Goal: Book appointment/travel/reservation

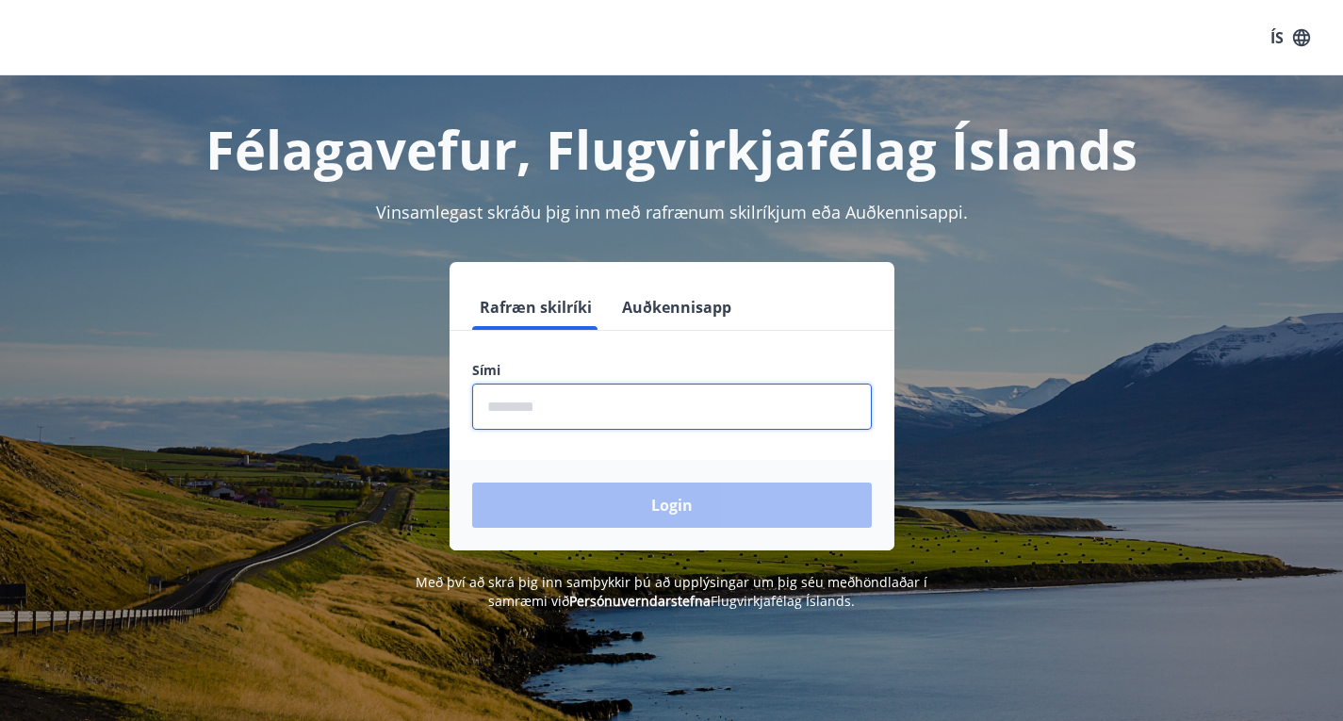
click at [532, 402] on input "phone" at bounding box center [672, 407] width 400 height 46
type input "********"
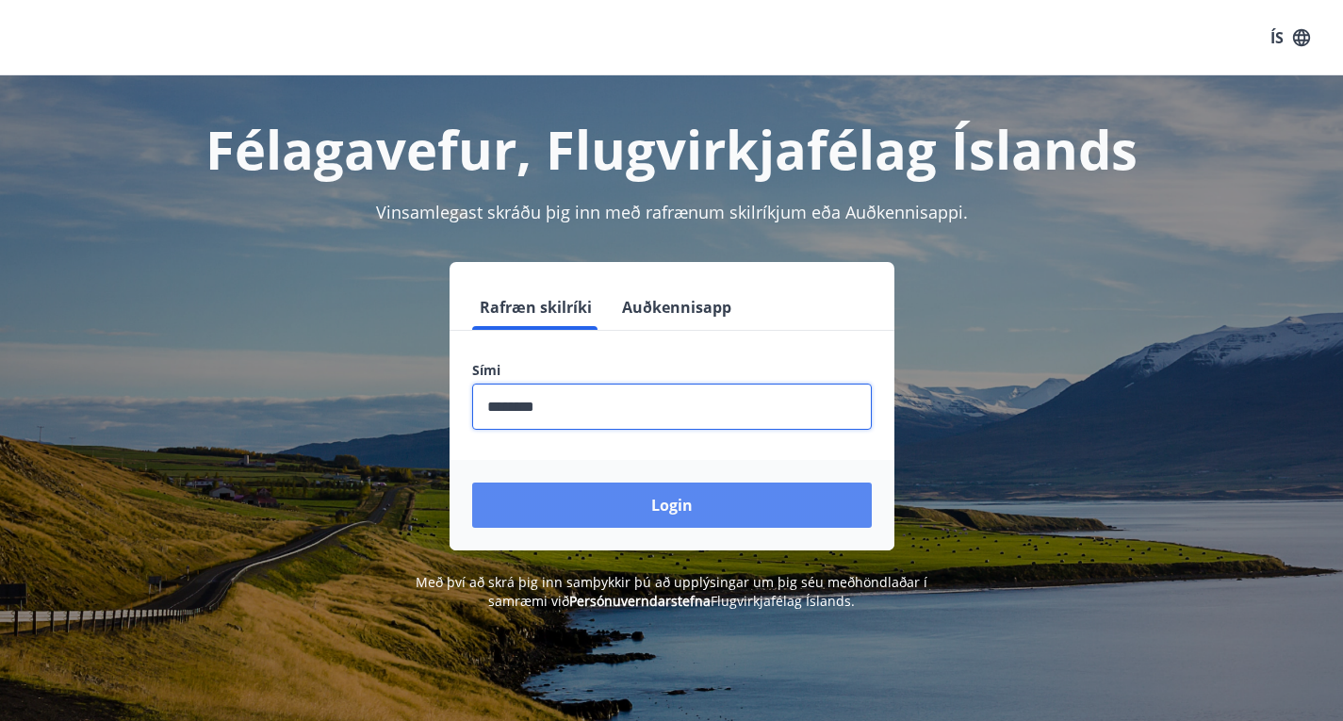
click at [649, 505] on button "Login" at bounding box center [672, 505] width 400 height 45
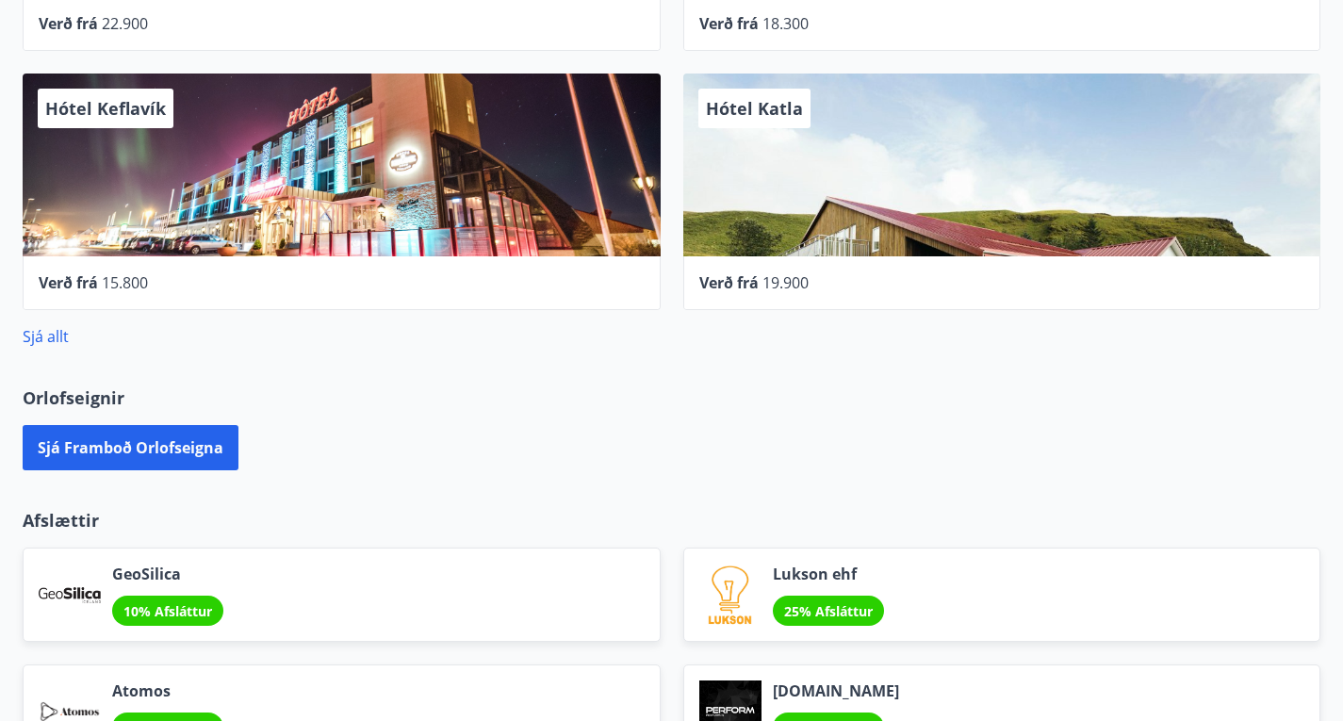
scroll to position [1135, 0]
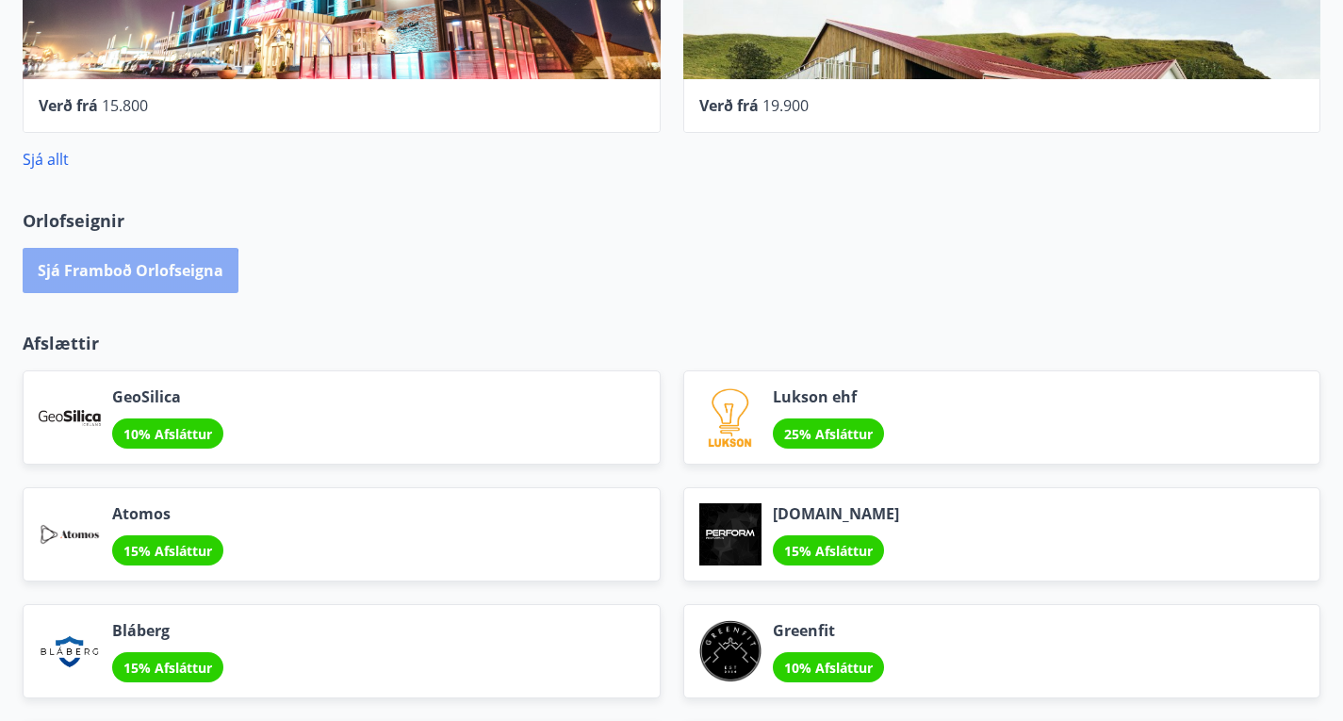
click at [127, 248] on button "Sjá framboð orlofseigna" at bounding box center [131, 270] width 216 height 45
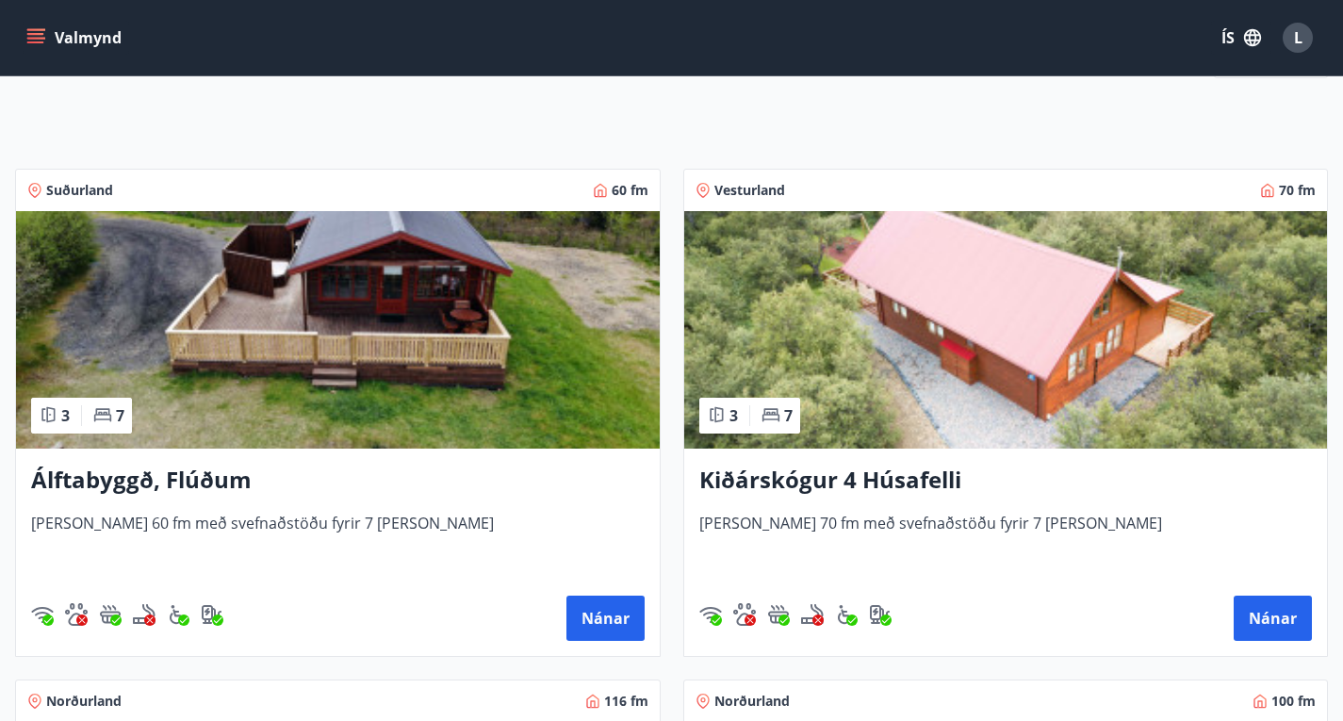
scroll to position [283, 0]
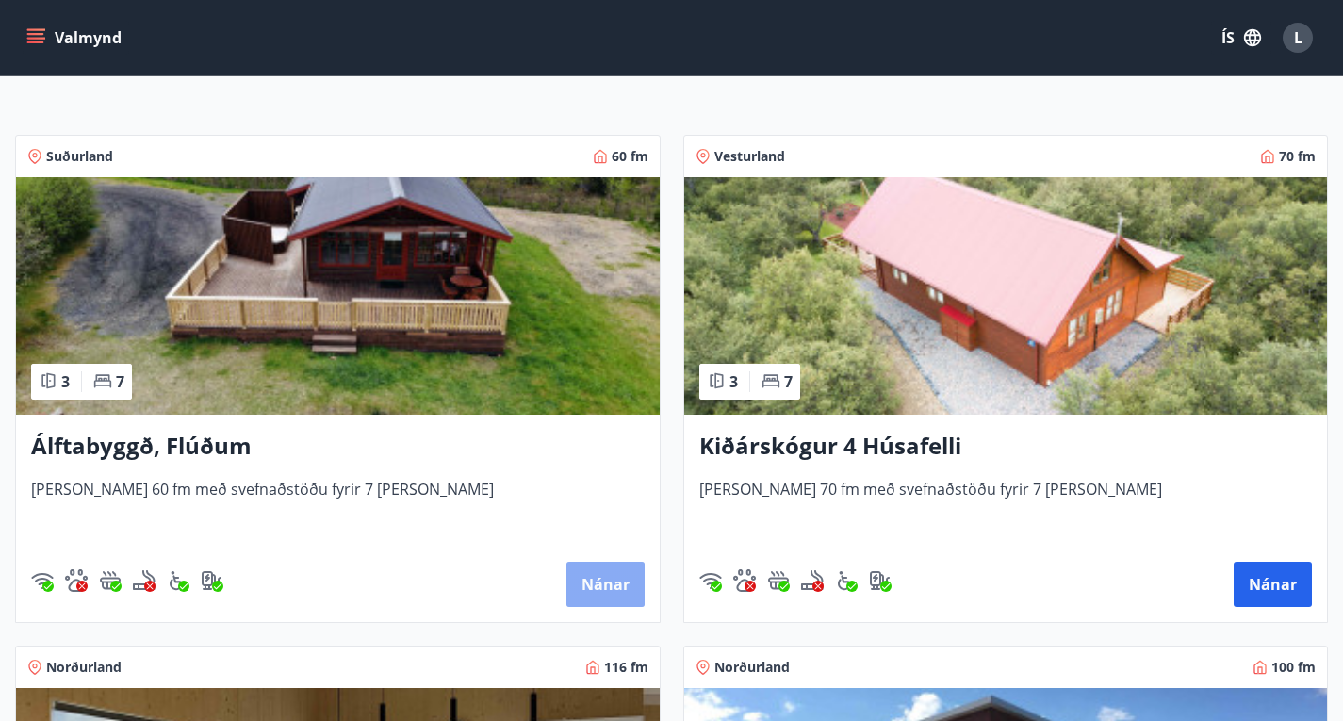
click at [567, 592] on button "Nánar" at bounding box center [606, 584] width 78 height 45
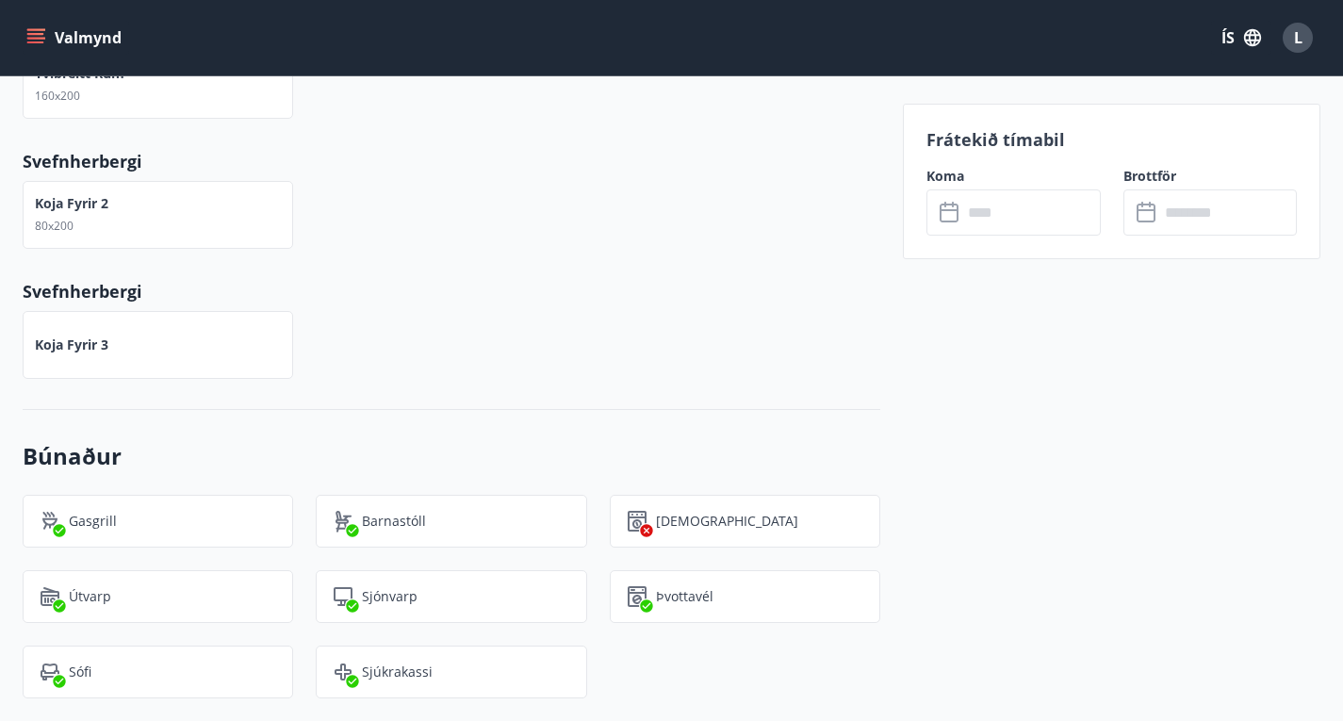
scroll to position [1225, 0]
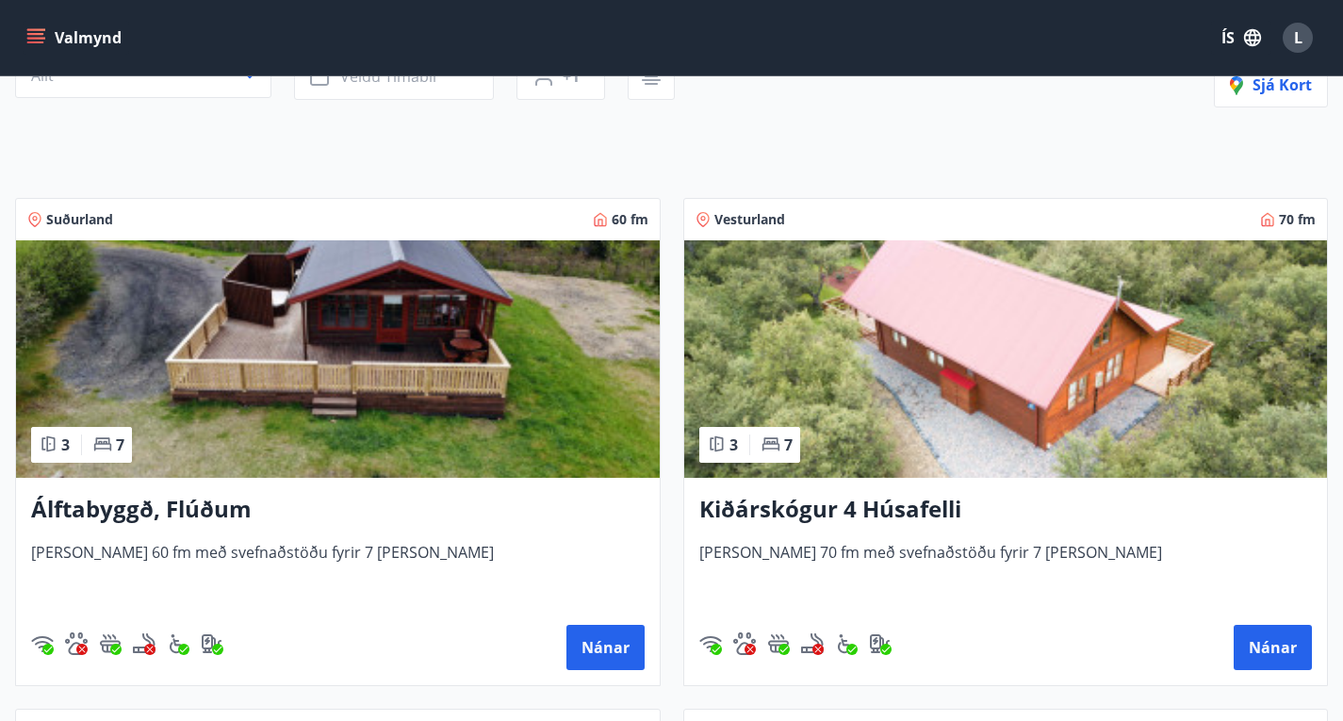
scroll to position [189, 0]
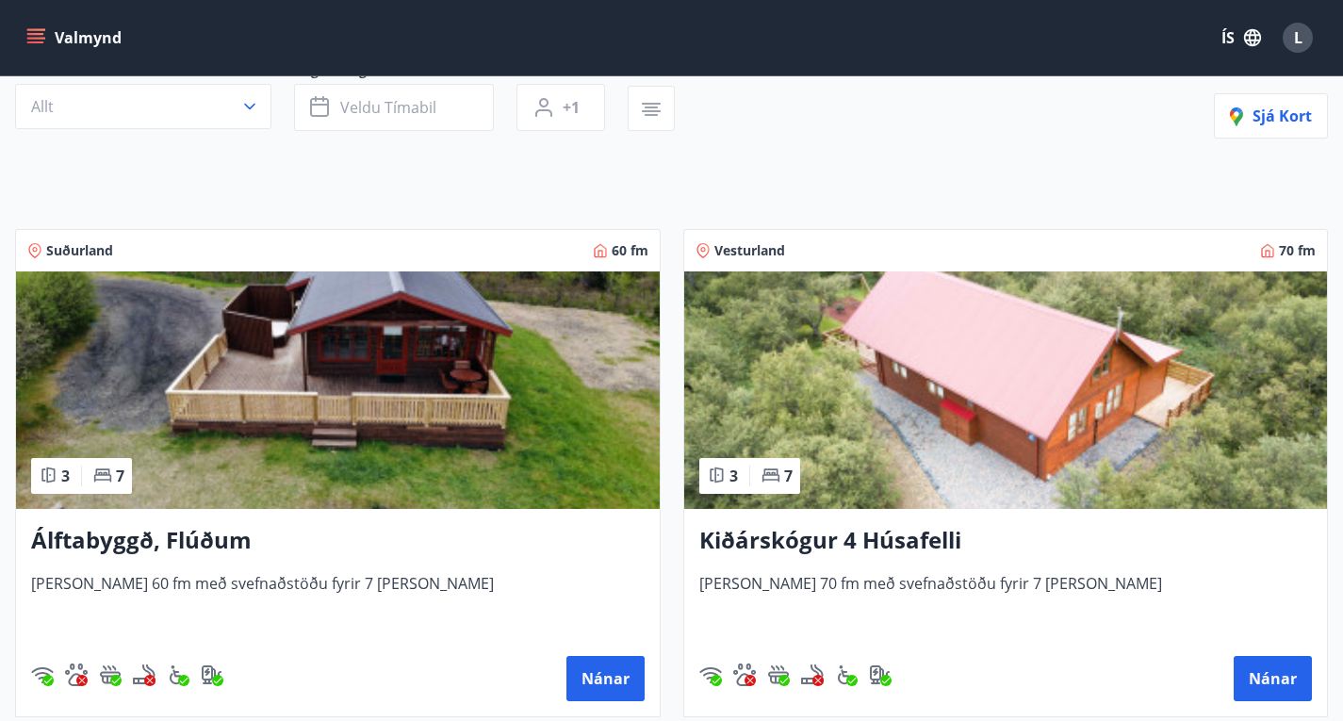
click at [263, 394] on img at bounding box center [338, 390] width 644 height 238
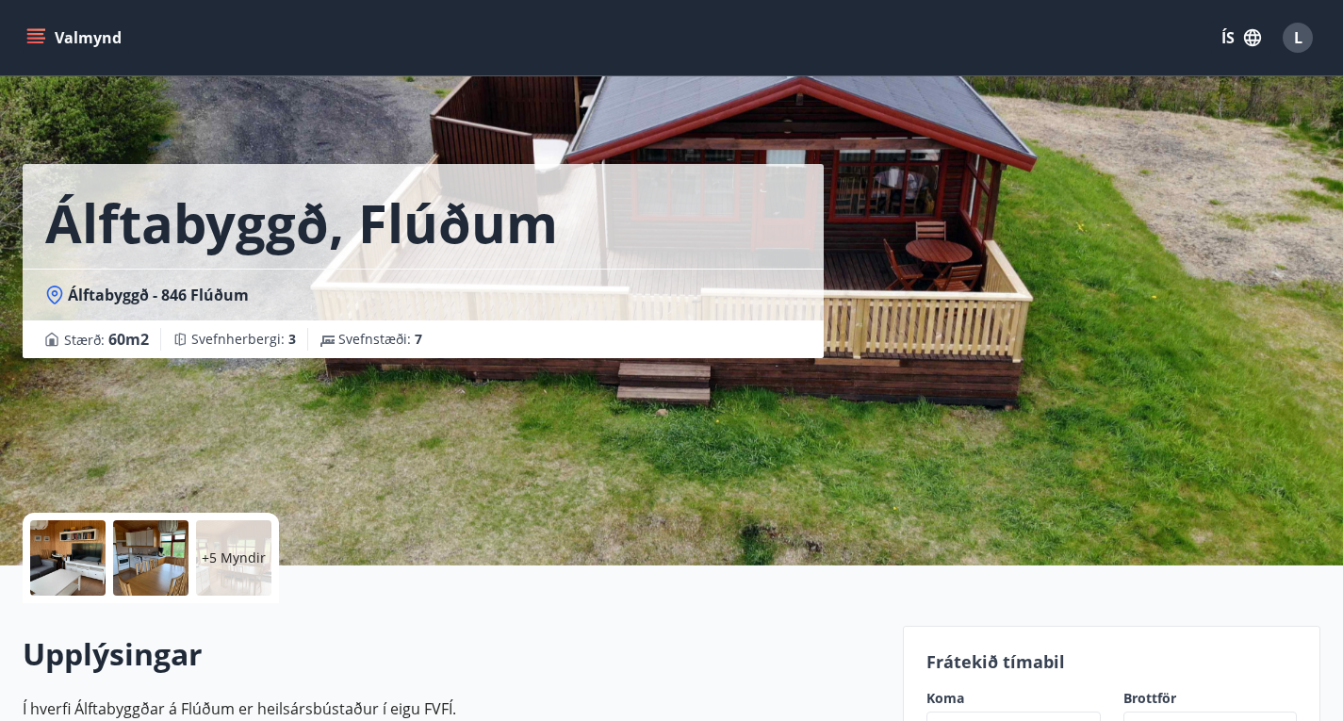
click at [212, 557] on p "+5 Myndir" at bounding box center [234, 558] width 64 height 19
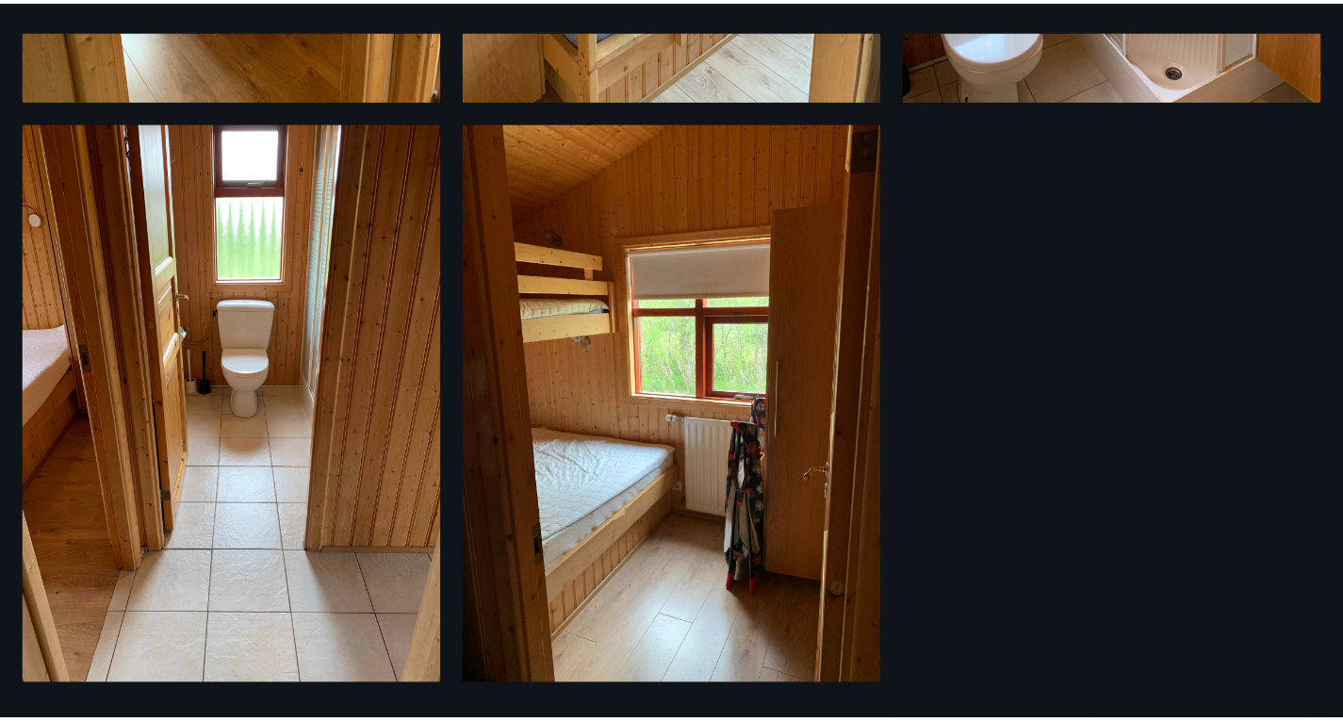
scroll to position [682, 0]
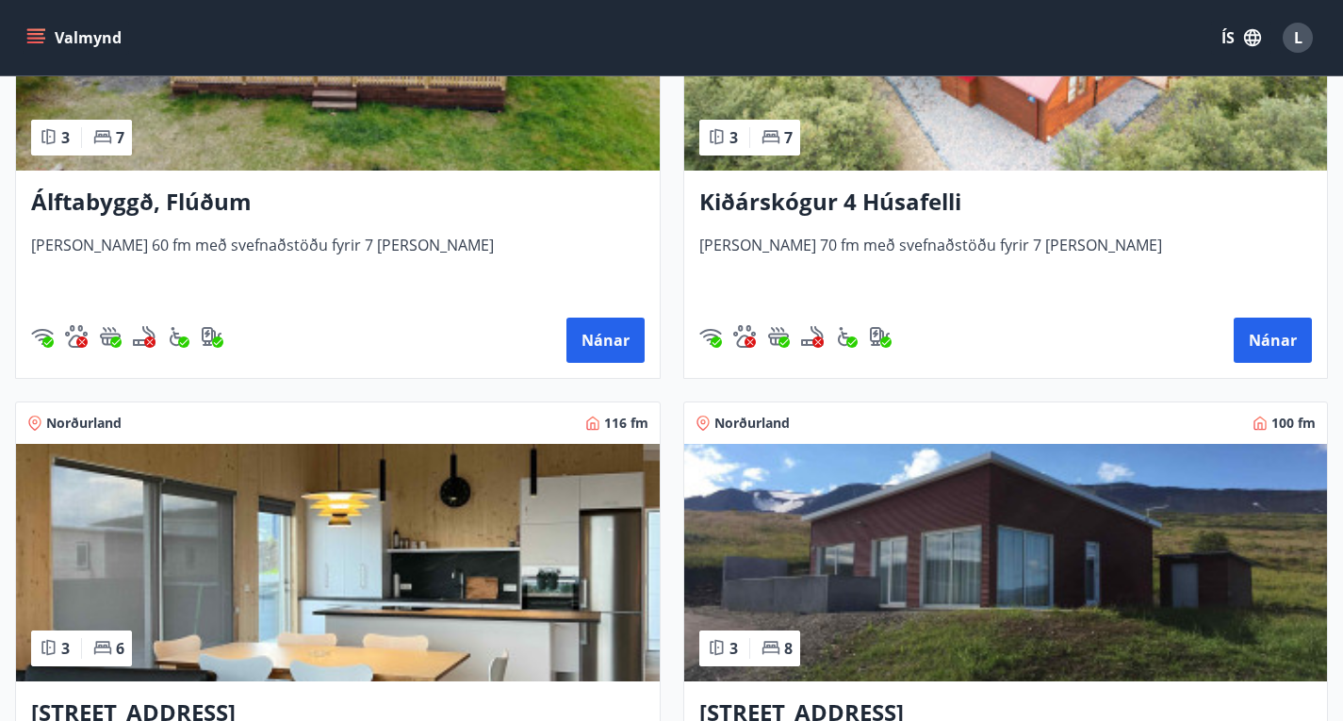
scroll to position [566, 0]
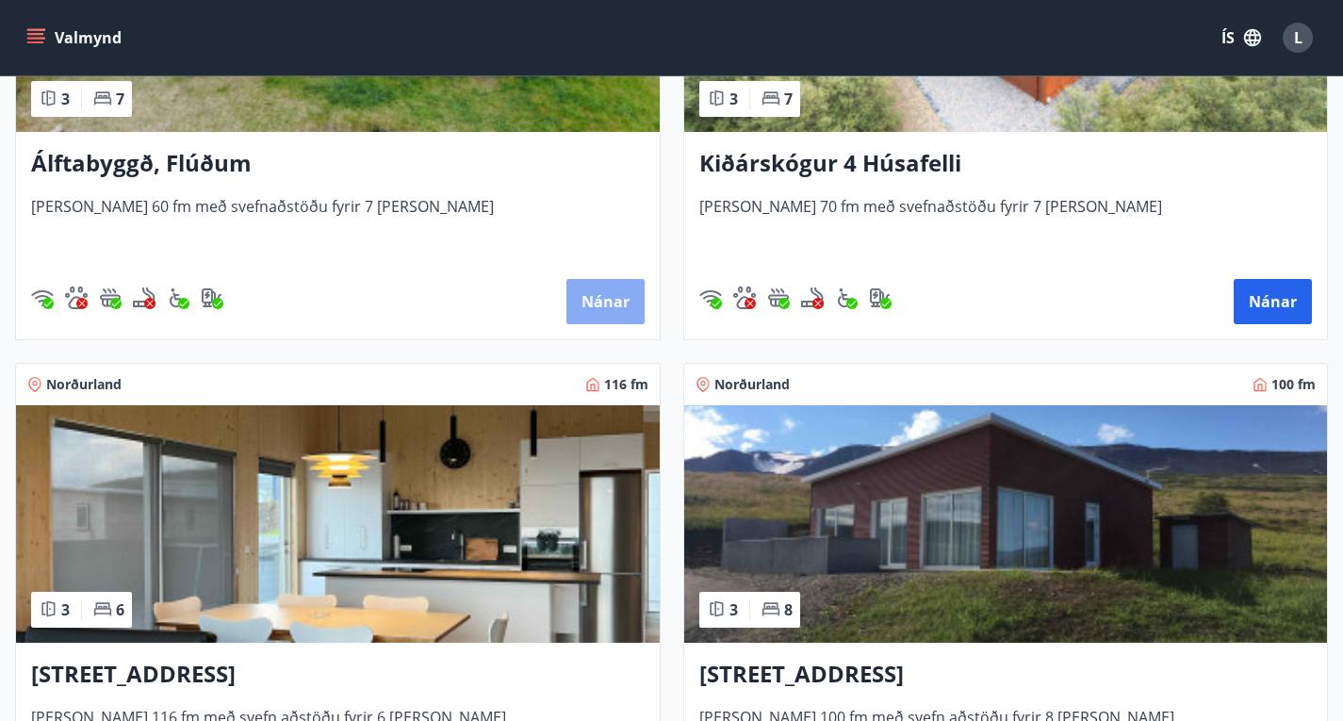
click at [567, 314] on button "Nánar" at bounding box center [606, 301] width 78 height 45
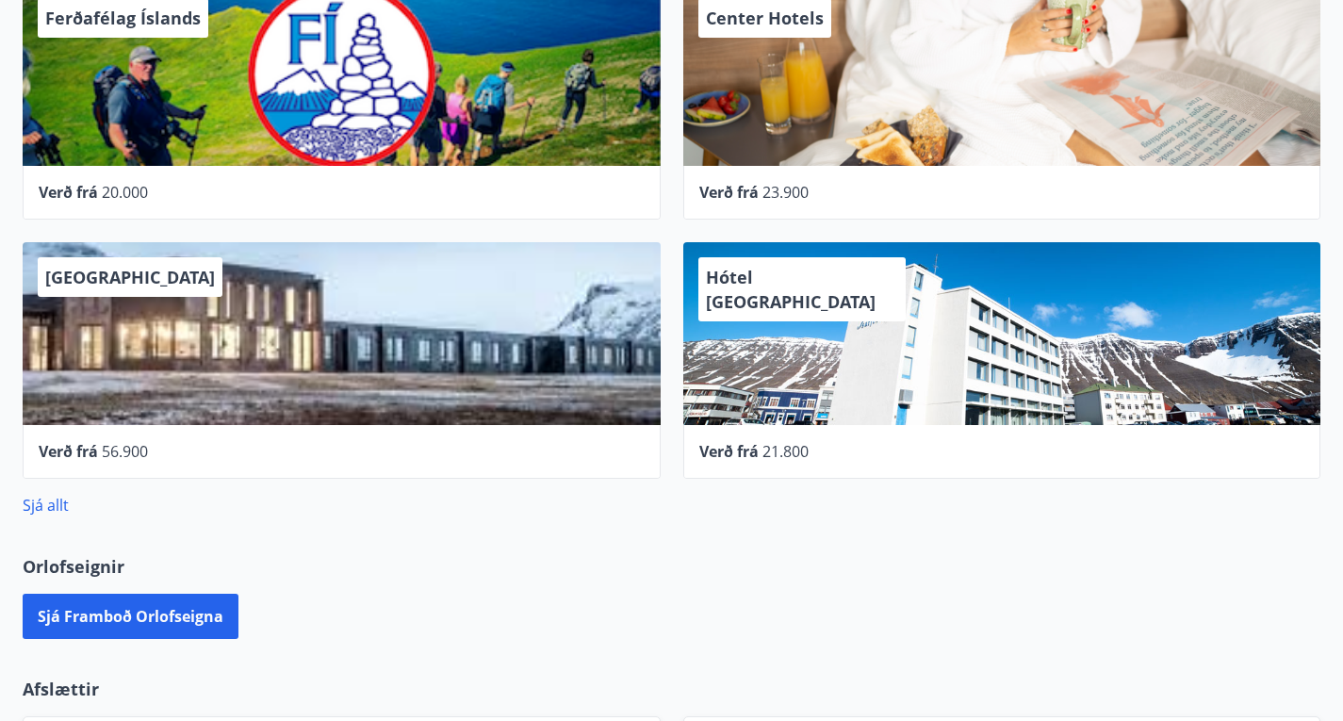
scroll to position [758, 0]
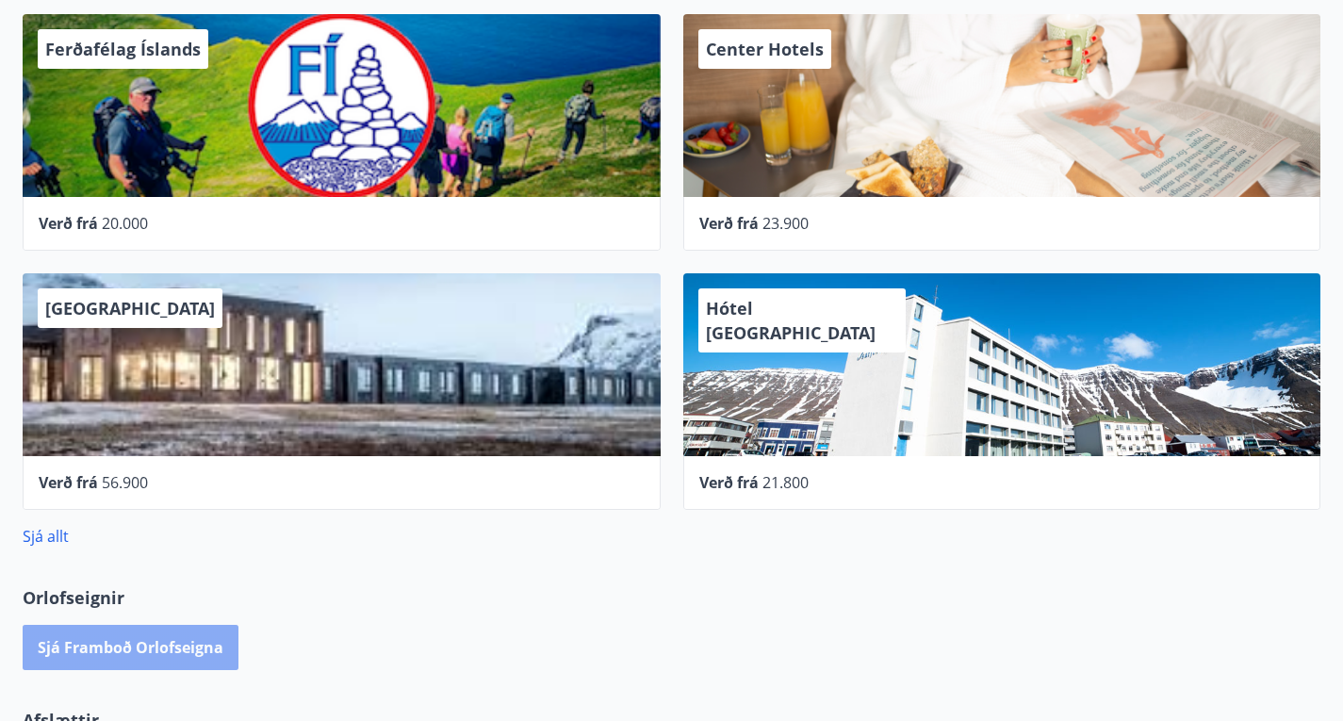
click at [184, 625] on button "Sjá framboð orlofseigna" at bounding box center [131, 647] width 216 height 45
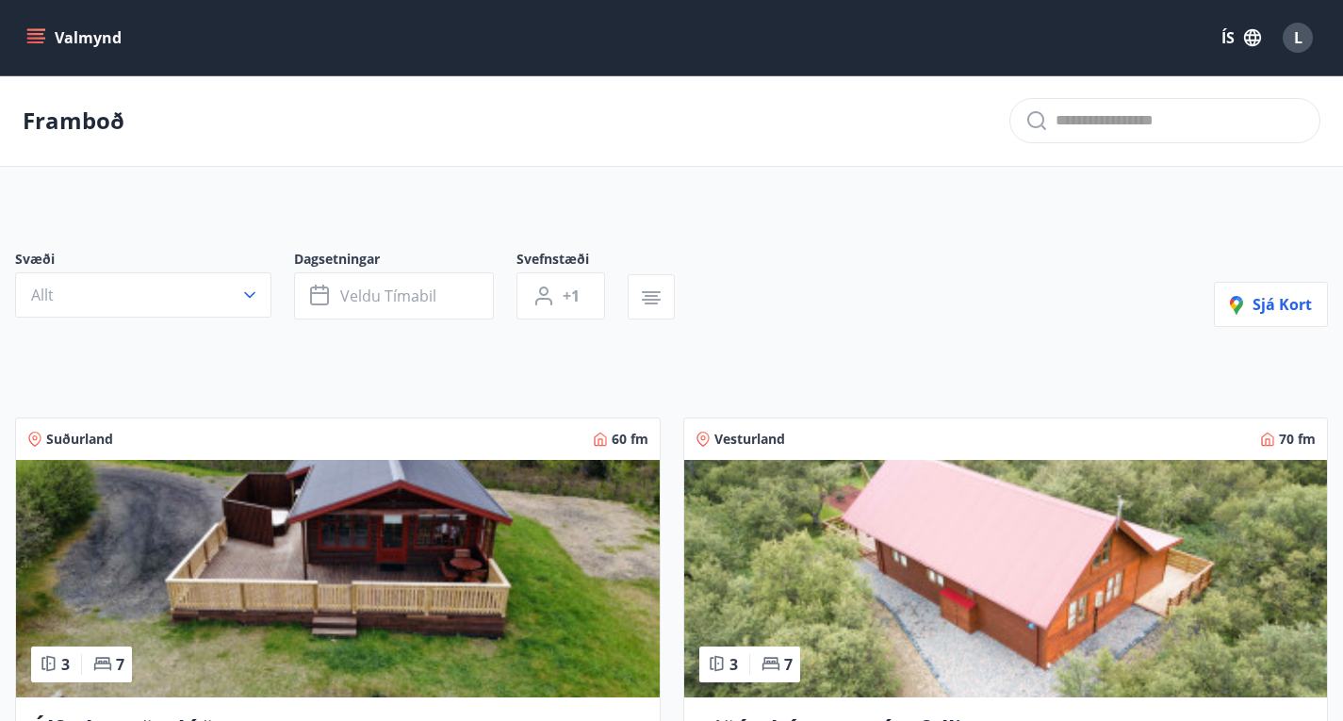
click at [48, 34] on button "Valmynd" at bounding box center [76, 38] width 107 height 34
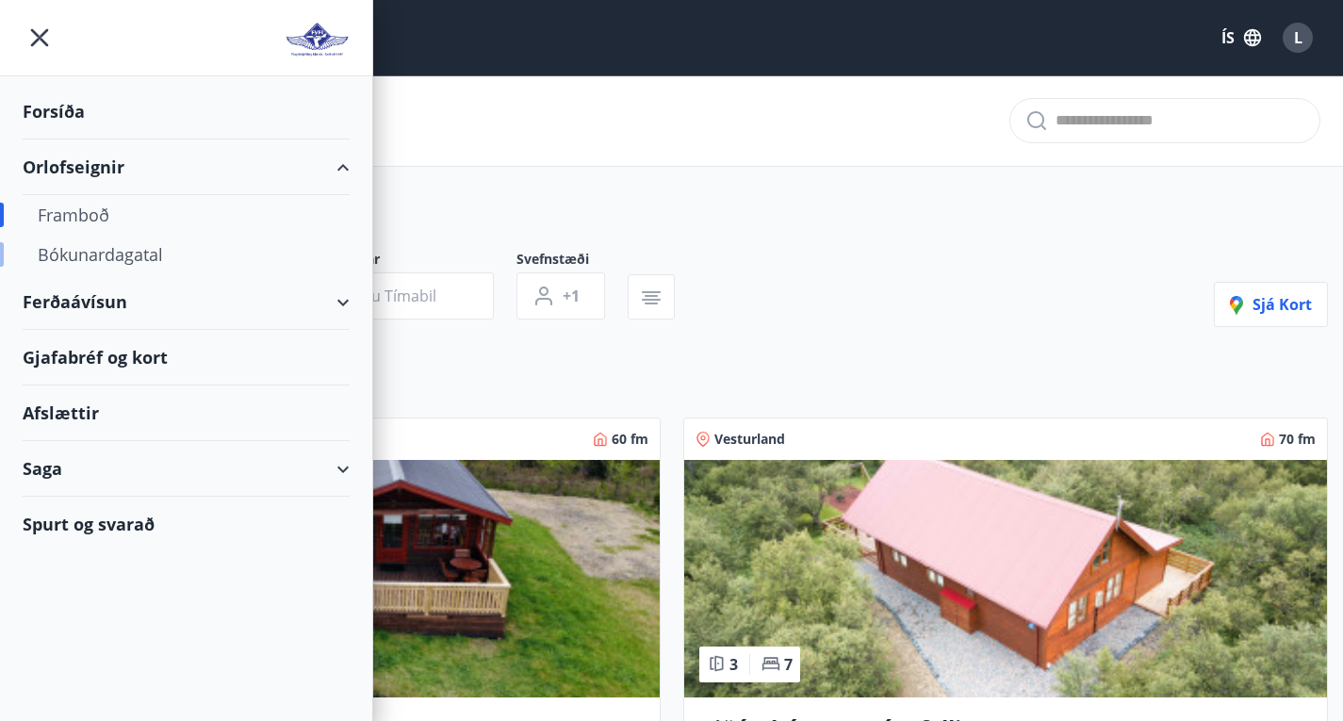
click at [120, 248] on div "Bókunardagatal" at bounding box center [186, 255] width 297 height 40
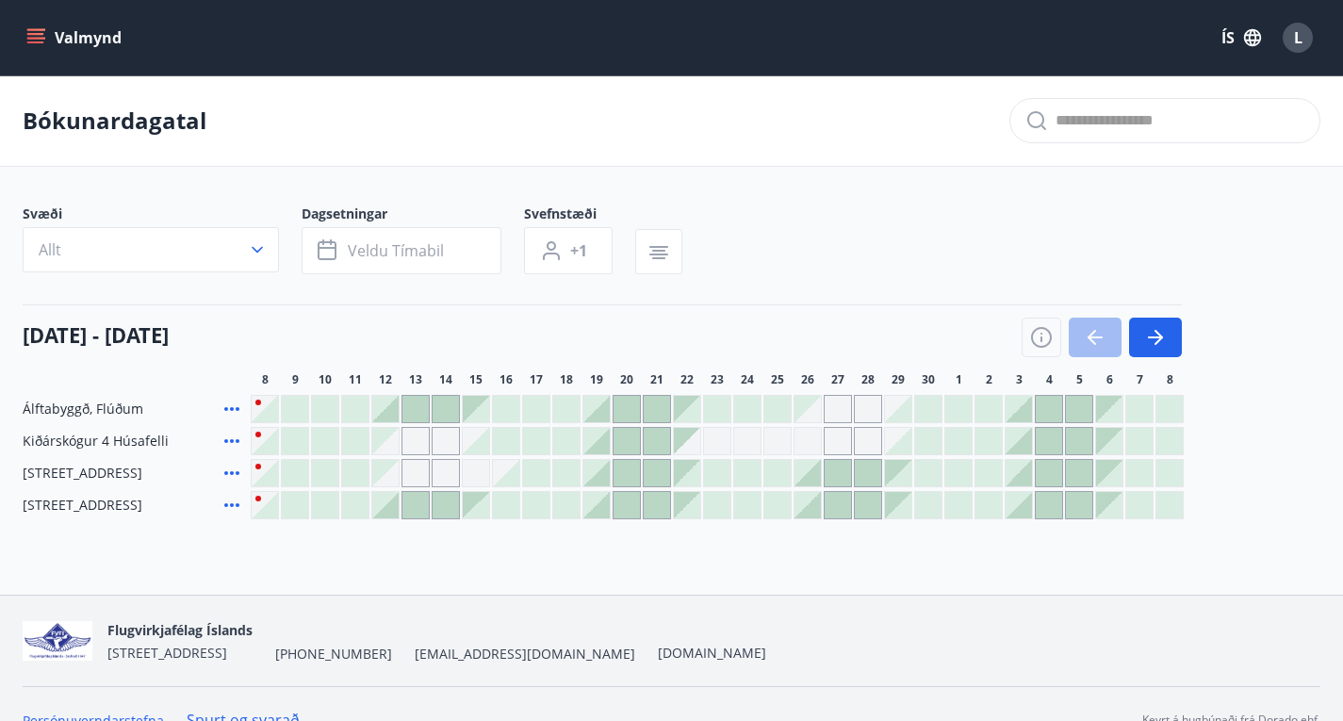
click at [634, 422] on div at bounding box center [627, 409] width 26 height 26
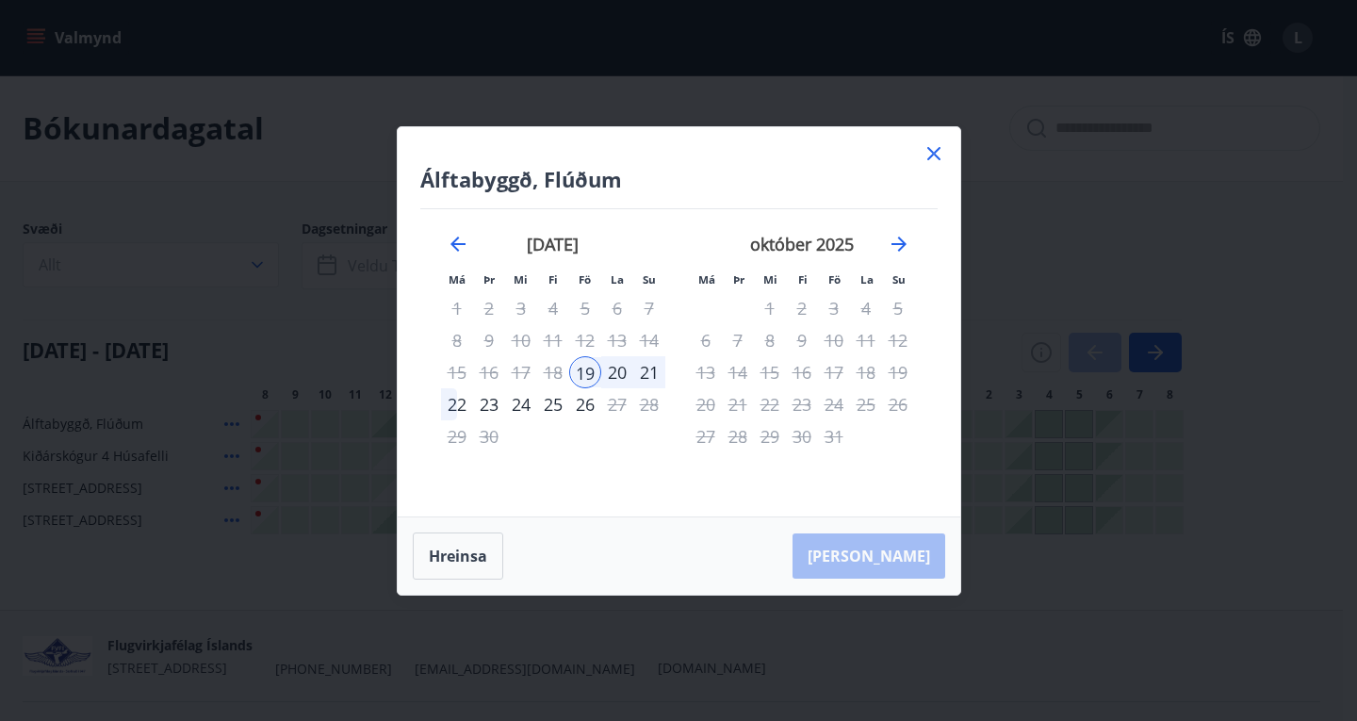
click at [930, 155] on icon at bounding box center [934, 153] width 23 height 23
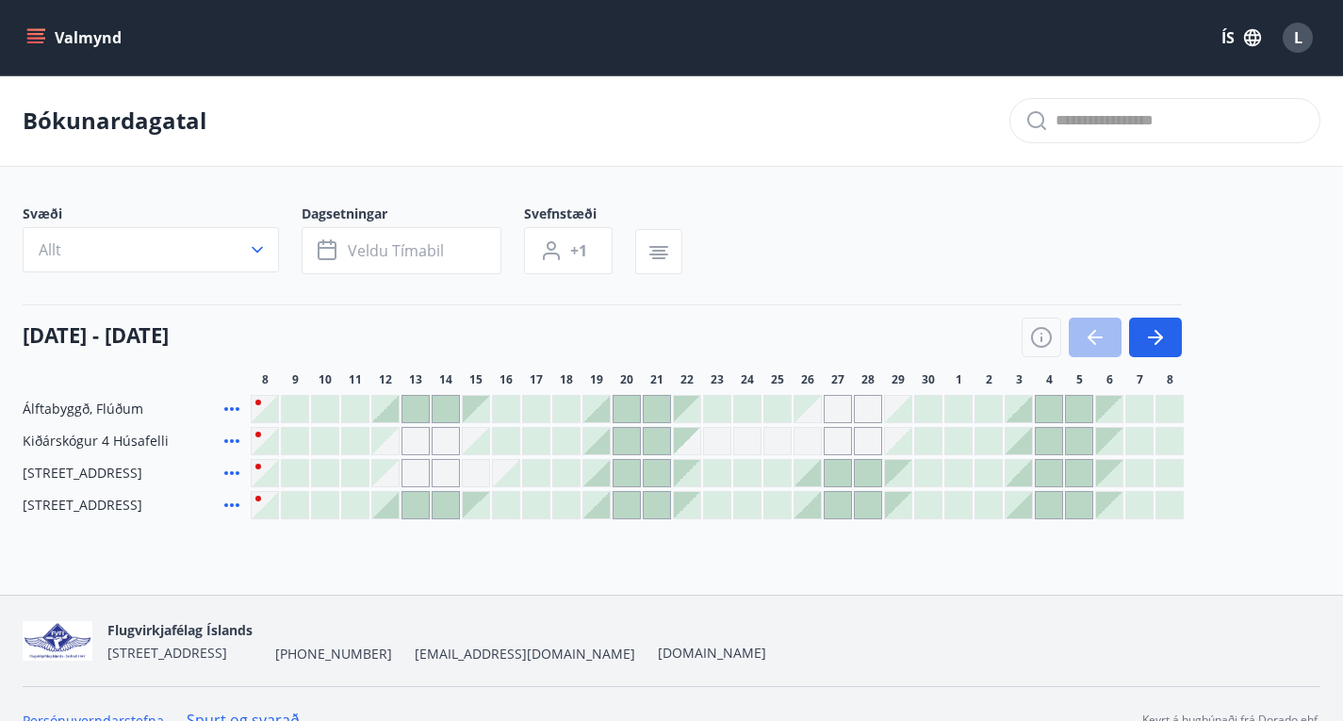
click at [845, 421] on div "Gráir dagar eru ekki bókanlegir" at bounding box center [838, 409] width 28 height 28
click at [731, 612] on div "Flugvirkjafélag Íslands [STREET_ADDRESS] [PHONE_NUMBER] [EMAIL_ADDRESS][DOMAIN_…" at bounding box center [672, 641] width 1298 height 90
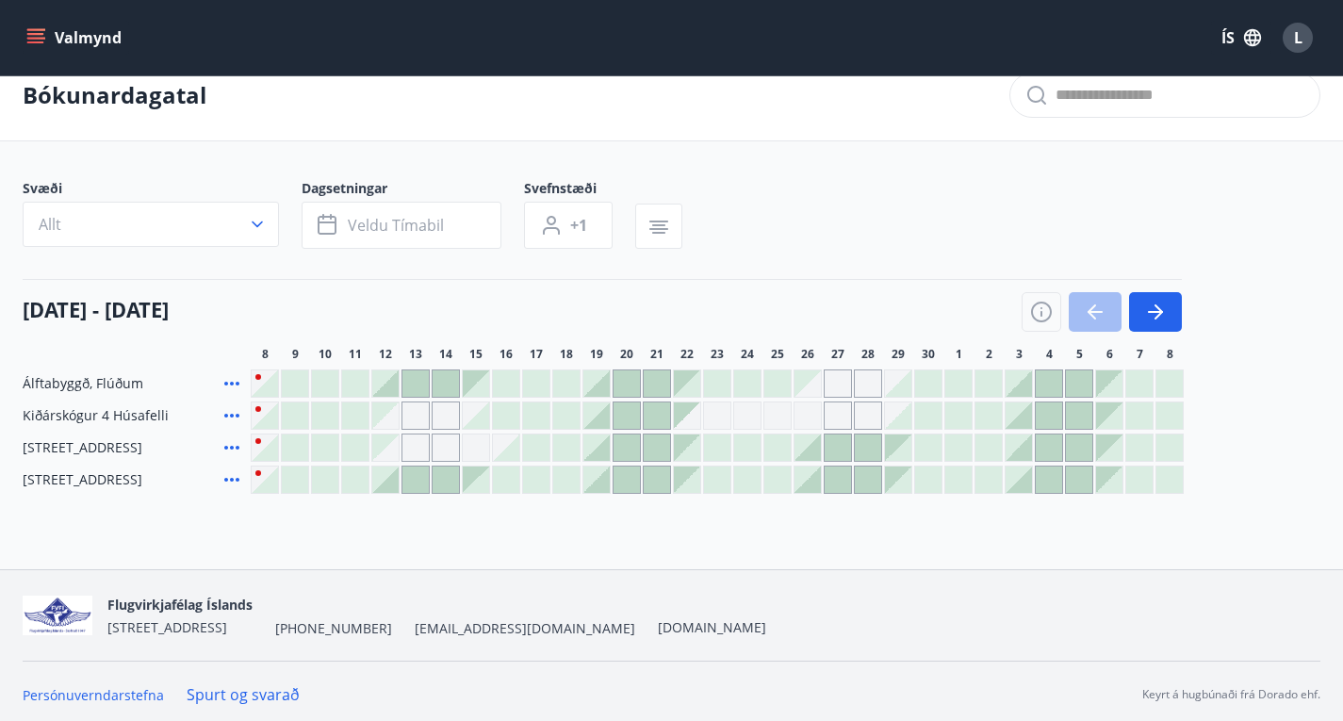
scroll to position [47, 0]
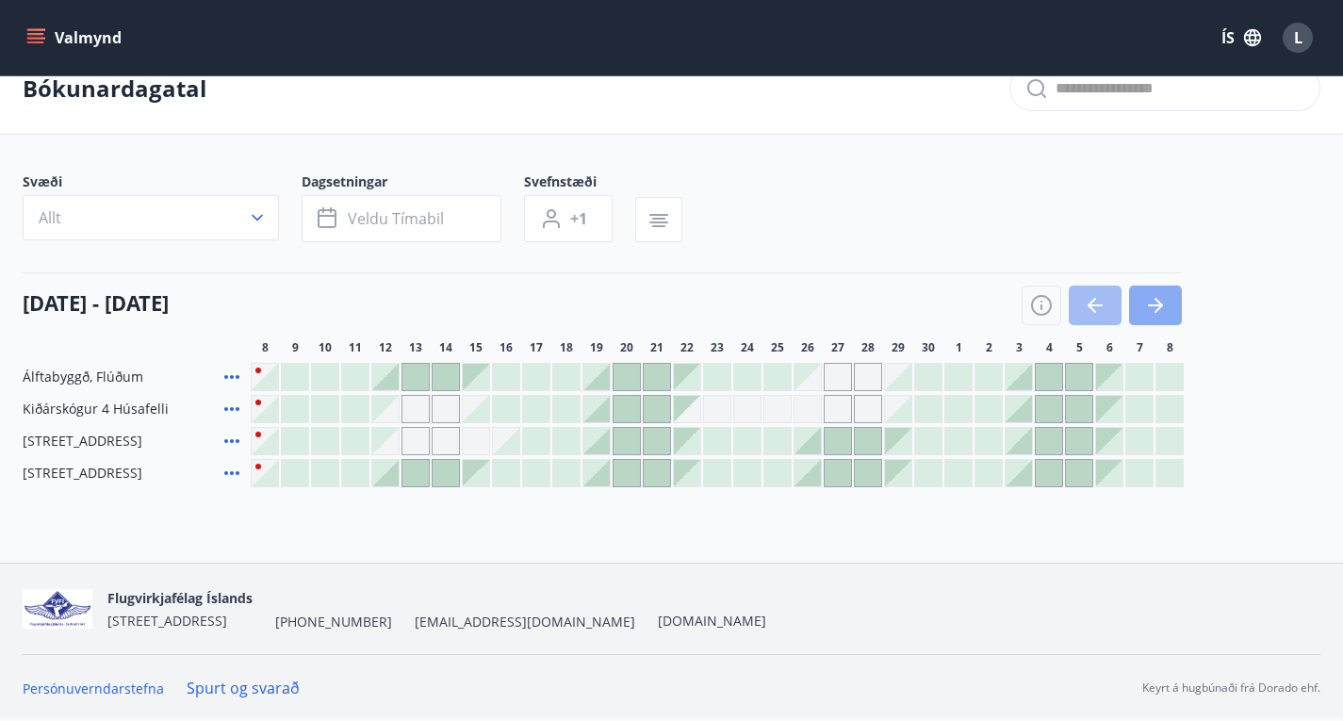
click at [1159, 293] on button "button" at bounding box center [1155, 306] width 53 height 40
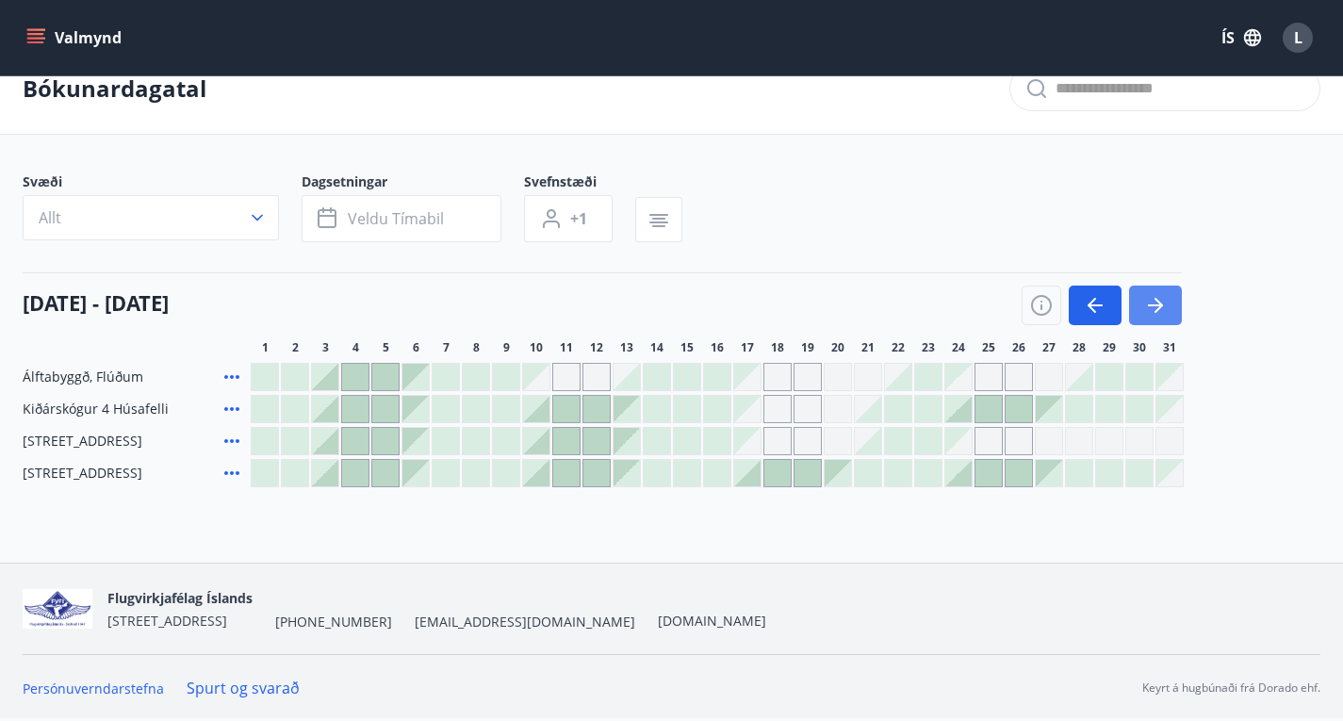
click at [1154, 308] on icon "button" at bounding box center [1155, 305] width 23 height 23
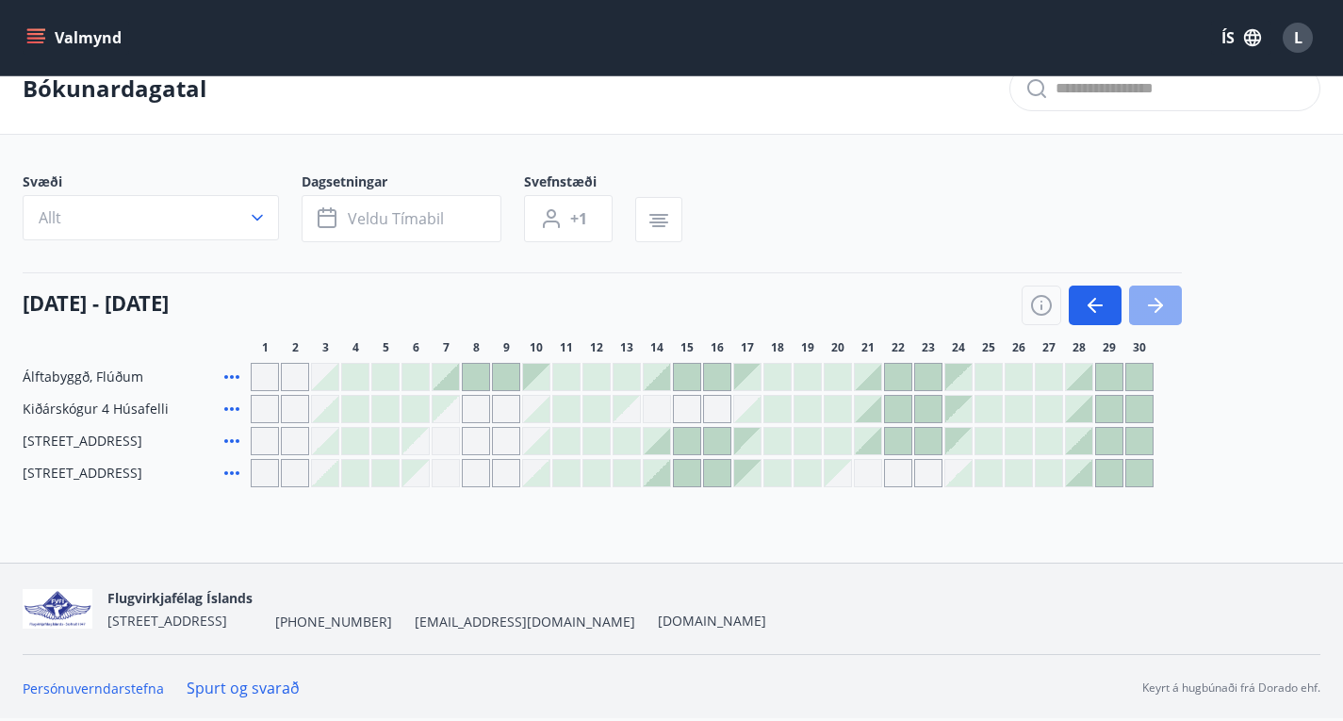
click at [1154, 308] on icon "button" at bounding box center [1155, 305] width 23 height 23
